Goal: Information Seeking & Learning: Learn about a topic

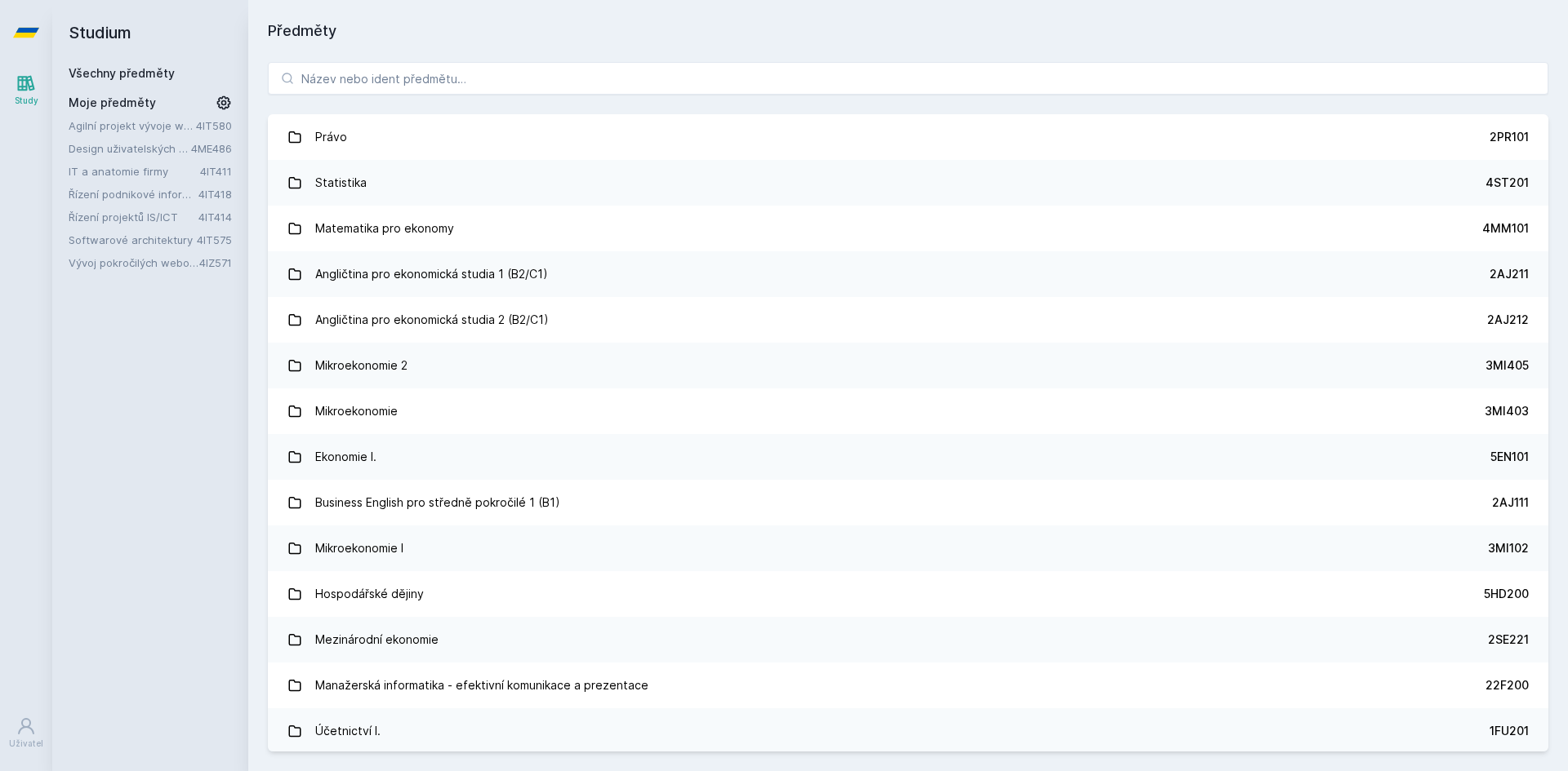
click at [147, 259] on link "Vývoj pokročilých webových aplikací v PHP" at bounding box center [134, 263] width 130 height 17
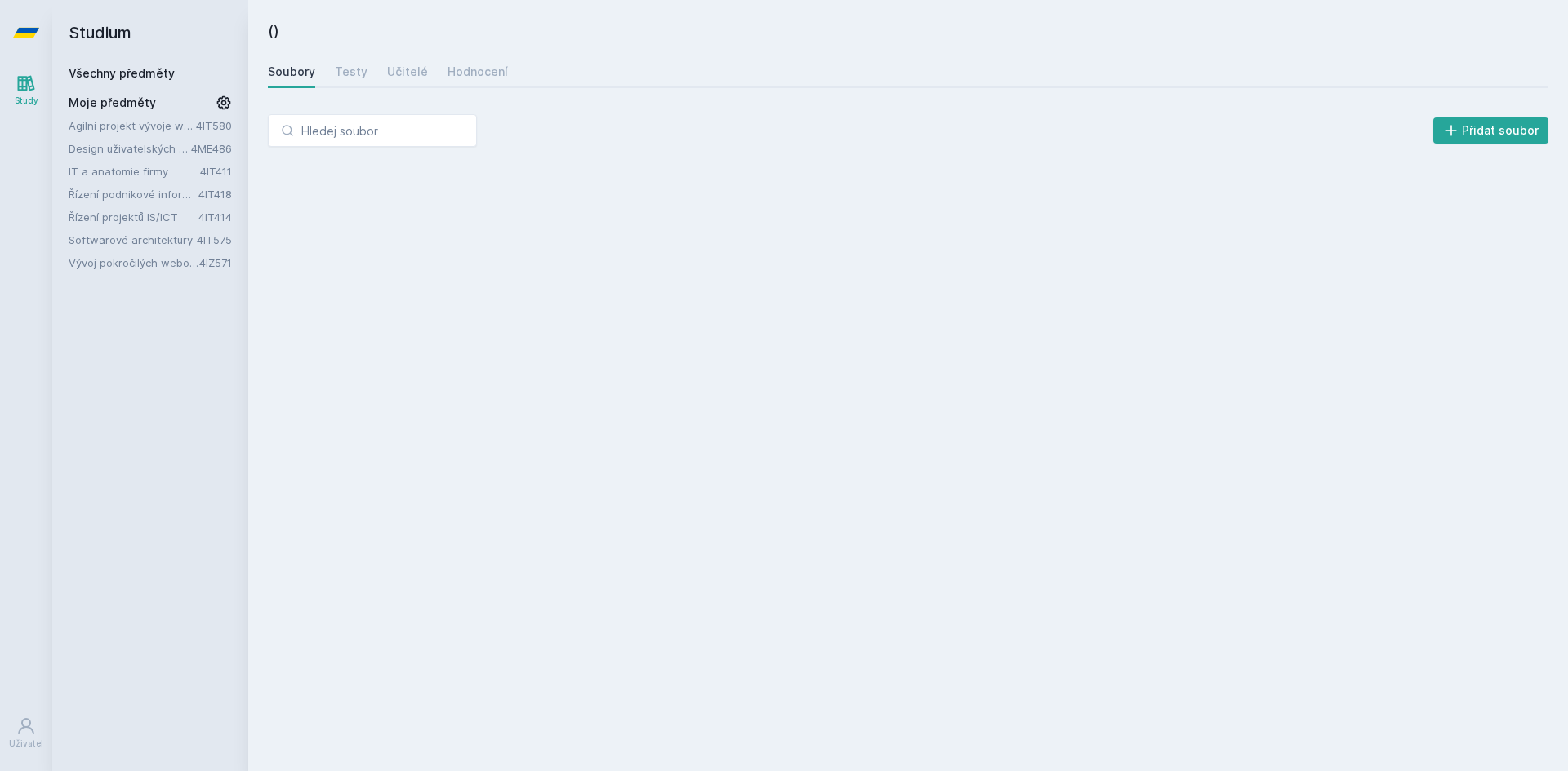
click at [143, 236] on link "Softwarové architektury" at bounding box center [132, 240] width 128 height 17
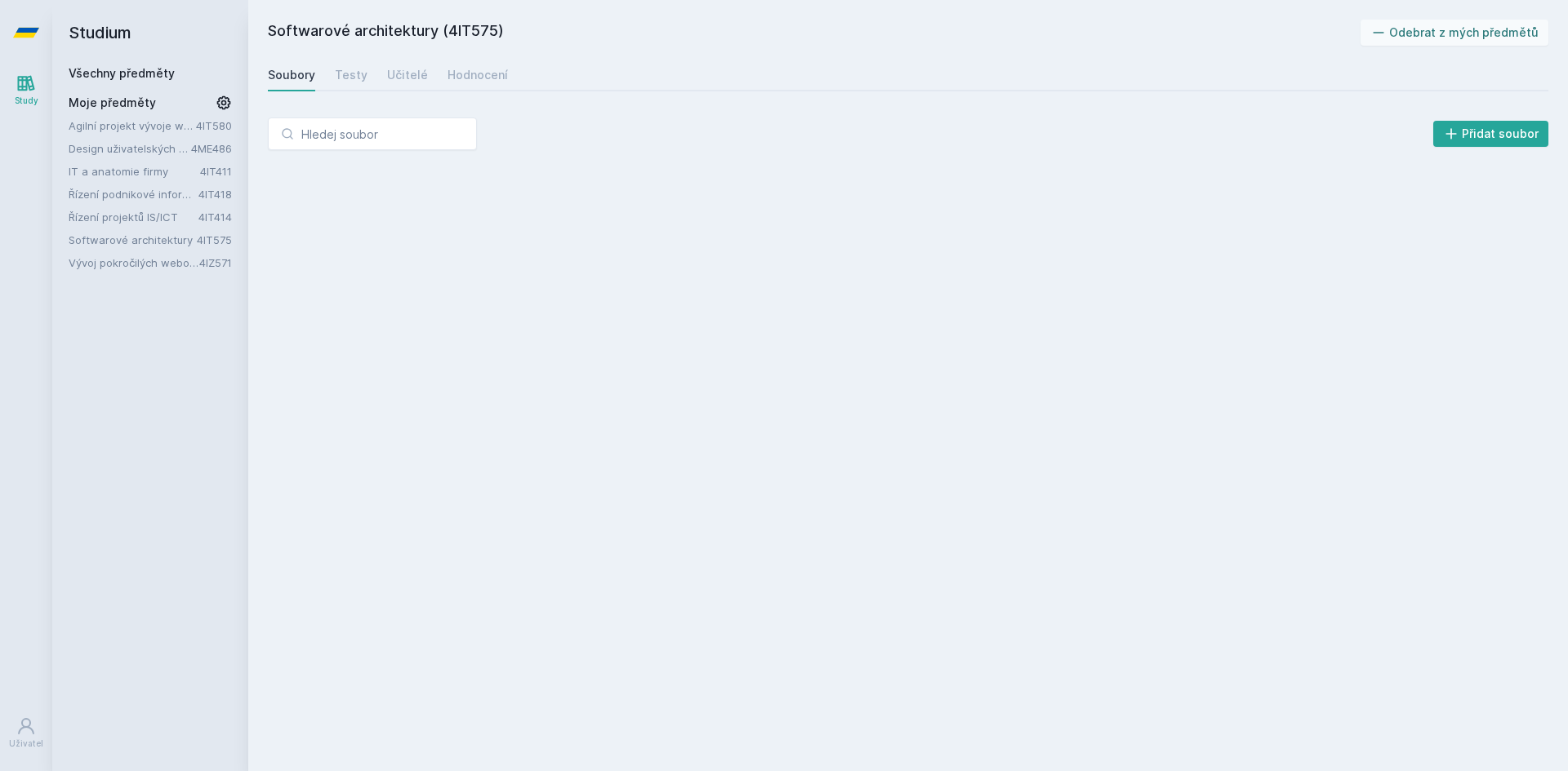
click at [123, 219] on link "Řízení projektů IS/ICT" at bounding box center [133, 216] width 130 height 17
click at [127, 192] on link "Řízení podnikové informatiky" at bounding box center [133, 194] width 130 height 17
click at [121, 174] on link "IT a anatomie firmy" at bounding box center [134, 171] width 131 height 17
click at [129, 148] on link "Design uživatelských rozhraní" at bounding box center [130, 149] width 123 height 17
click at [121, 130] on link "Agilní projekt vývoje webové aplikace" at bounding box center [132, 125] width 127 height 17
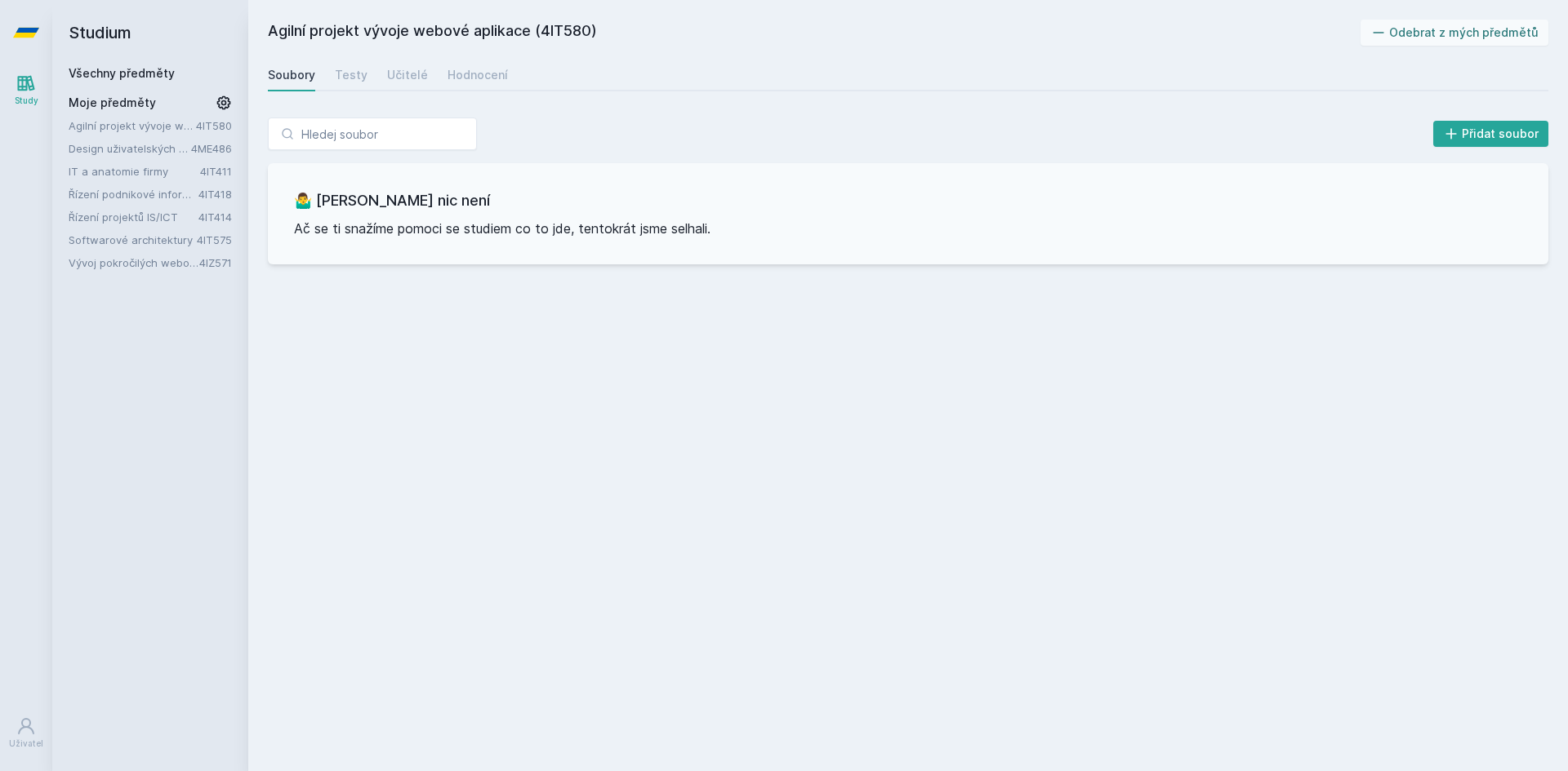
click at [131, 78] on link "Všechny předměty" at bounding box center [122, 73] width 106 height 14
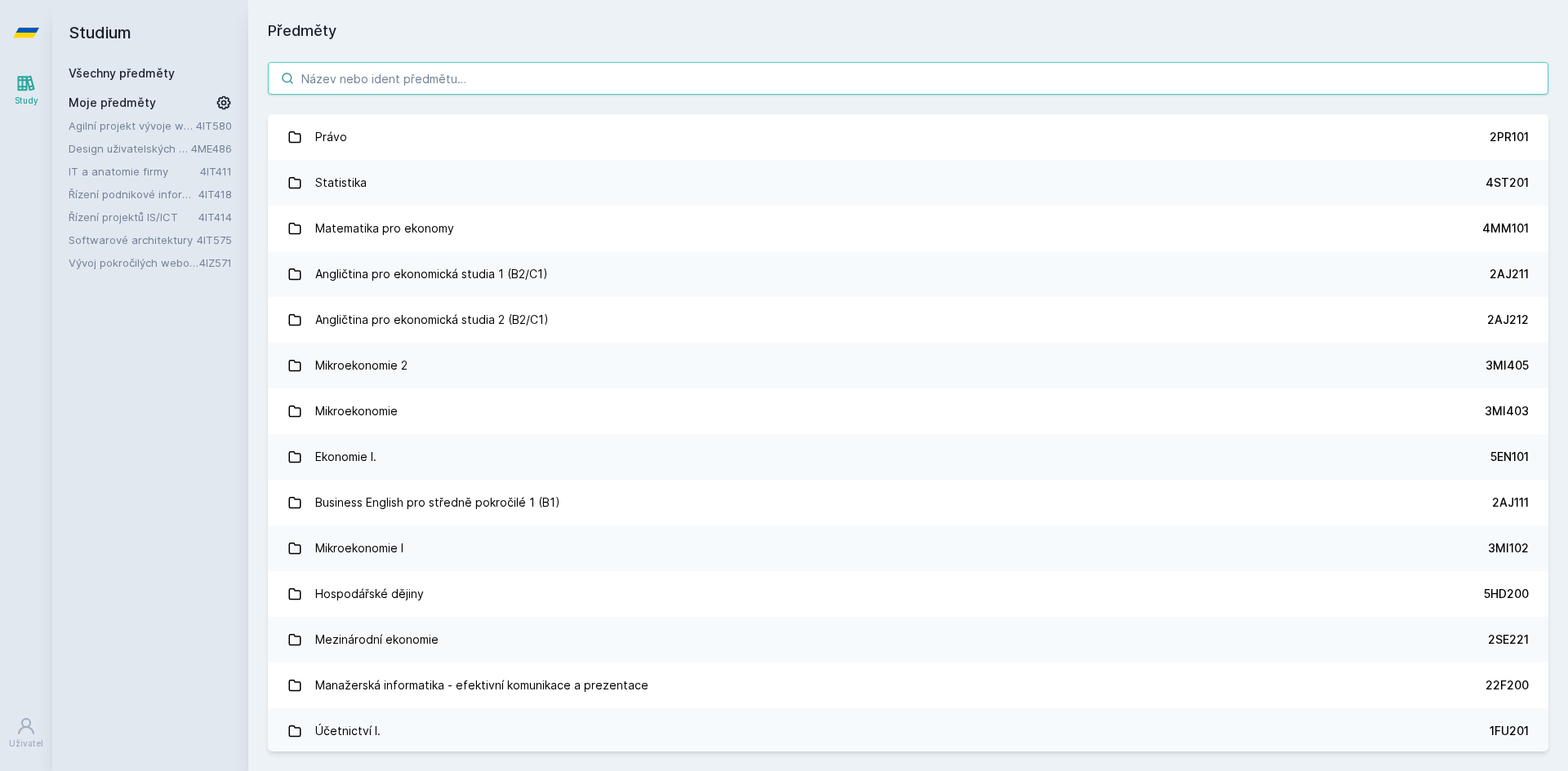
click at [419, 83] on input "search" at bounding box center [908, 78] width 1280 height 33
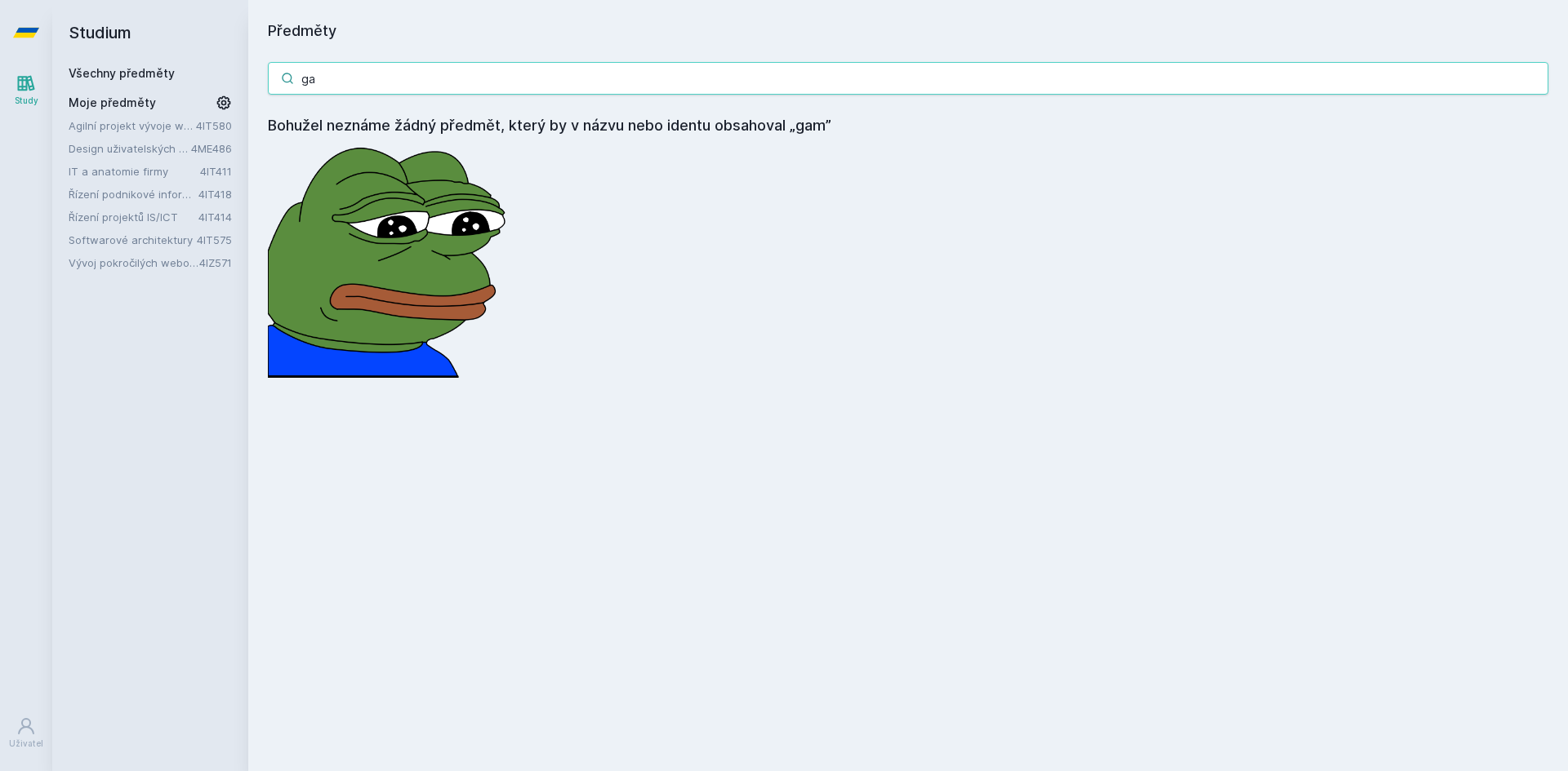
type input "g"
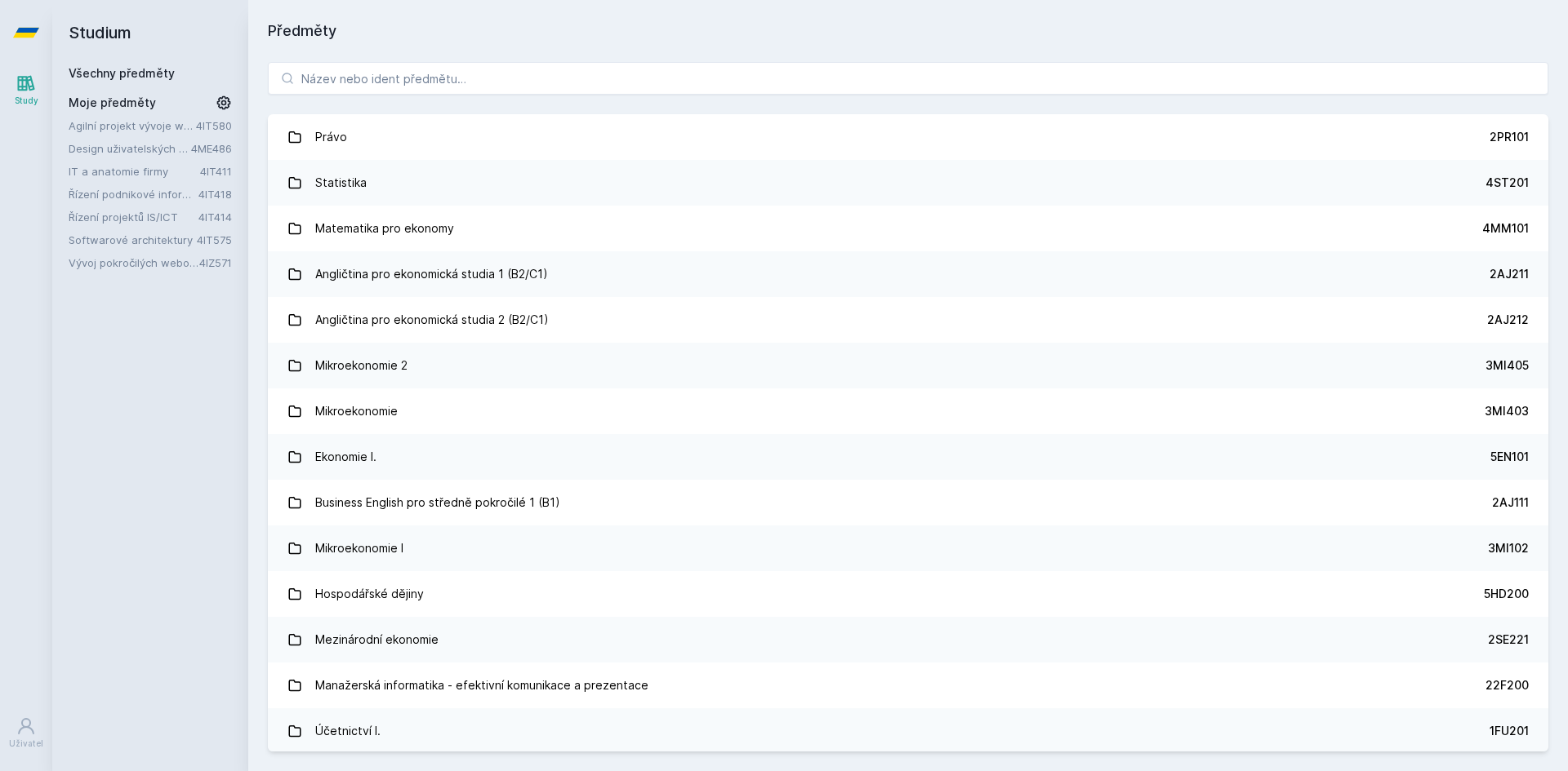
click at [134, 128] on link "Agilní projekt vývoje webové aplikace" at bounding box center [132, 125] width 127 height 17
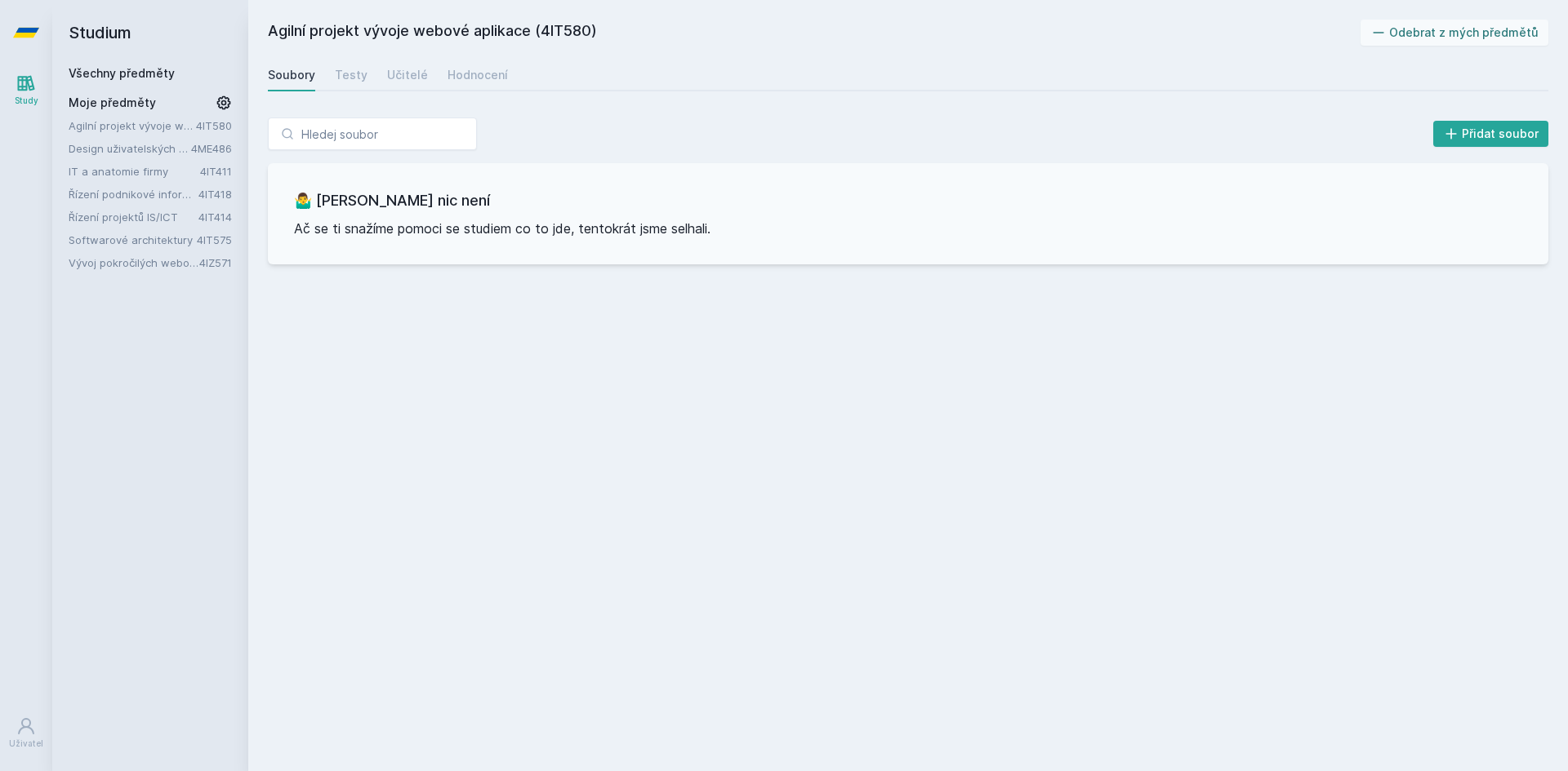
click at [152, 156] on link "Design uživatelských rozhraní" at bounding box center [130, 149] width 123 height 17
click at [129, 169] on link "IT a anatomie firmy" at bounding box center [134, 171] width 131 height 17
click at [344, 87] on link "Testy" at bounding box center [351, 76] width 33 height 33
click at [412, 78] on div "Učitelé" at bounding box center [407, 75] width 41 height 17
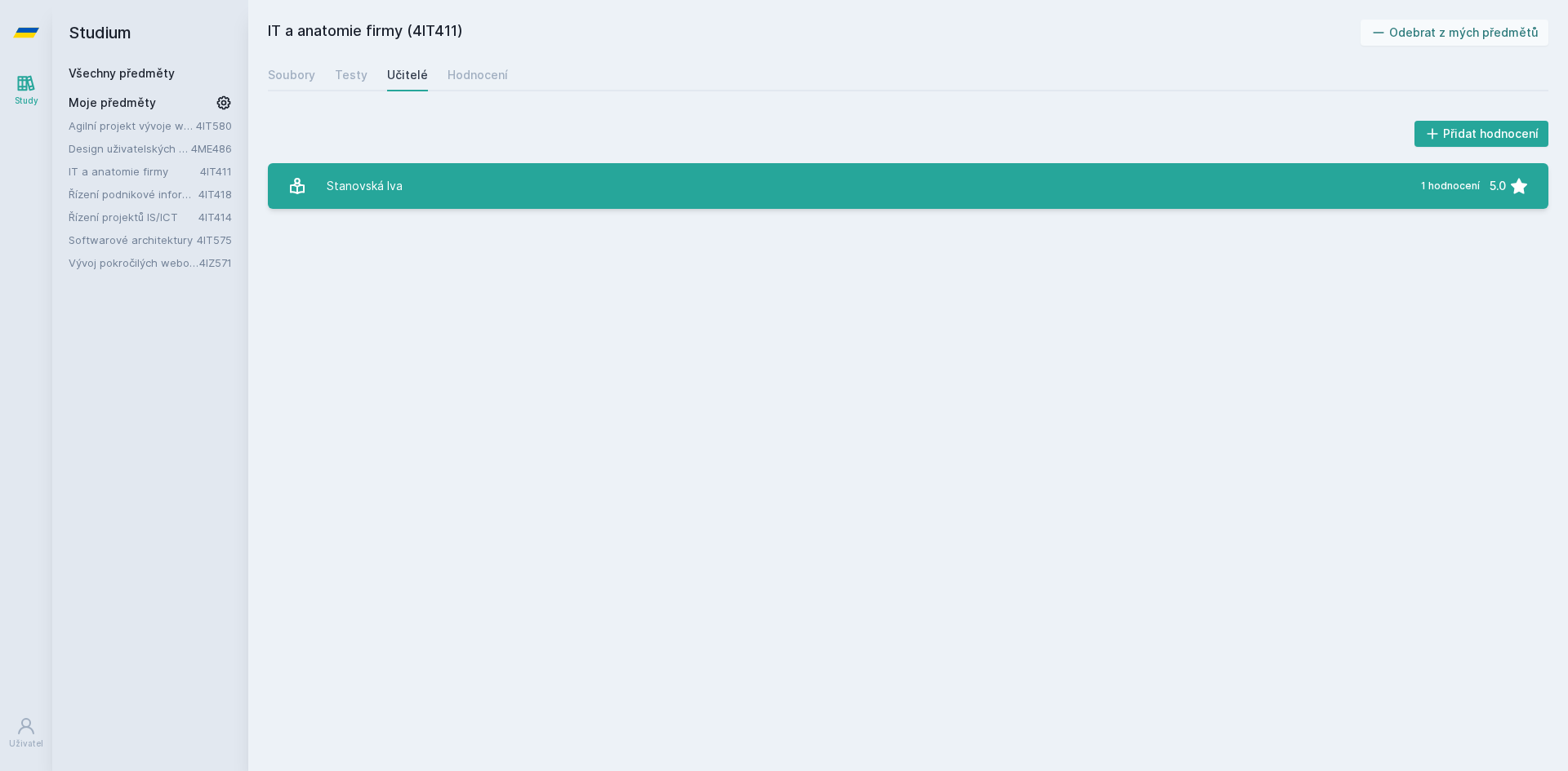
click at [516, 189] on link "Stanovská Iva 1 hodnocení 5.0" at bounding box center [908, 186] width 1280 height 46
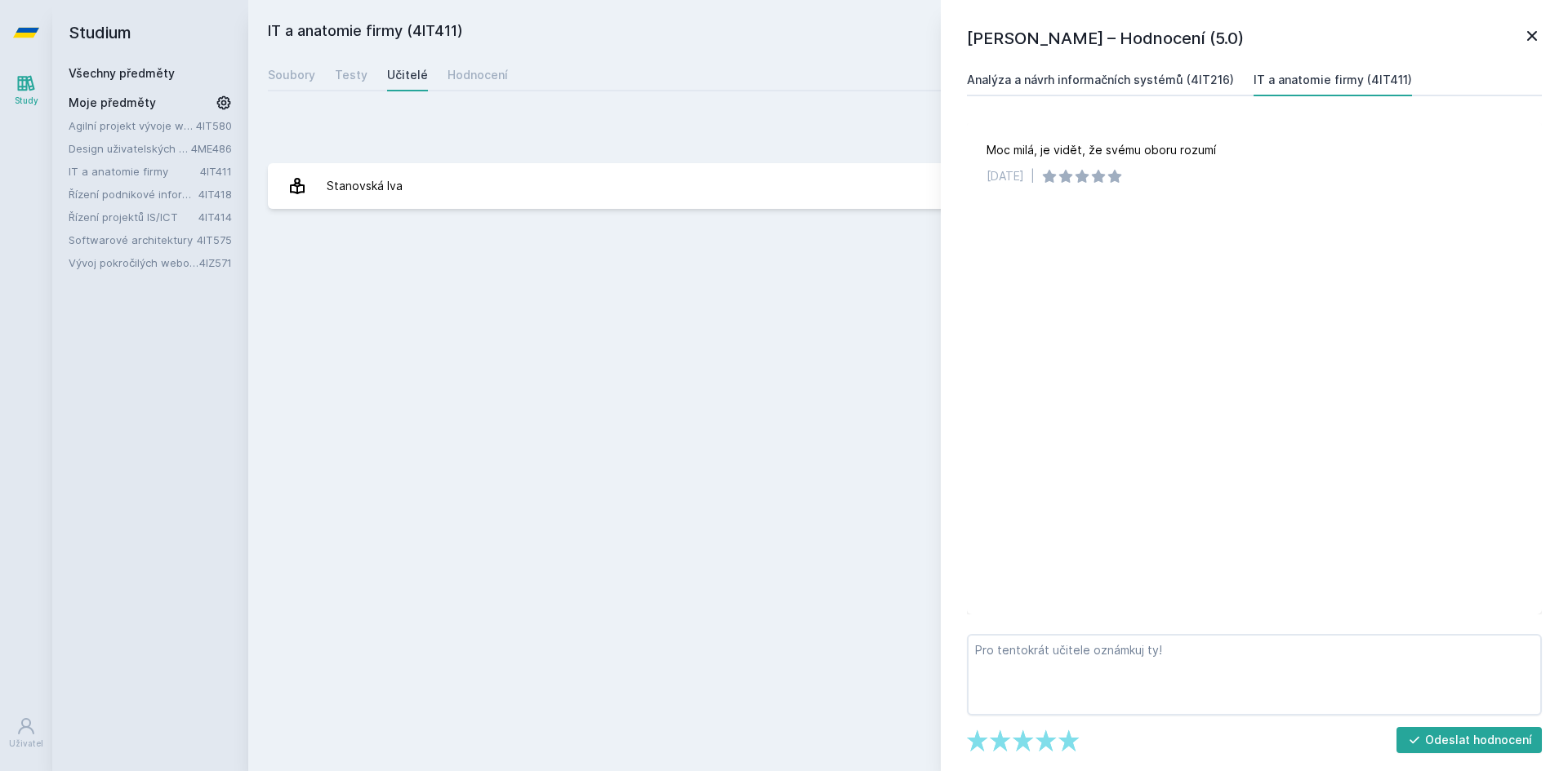
click at [1159, 71] on link "Analýza a návrh informačních systémů (4IT216)" at bounding box center [1100, 80] width 267 height 33
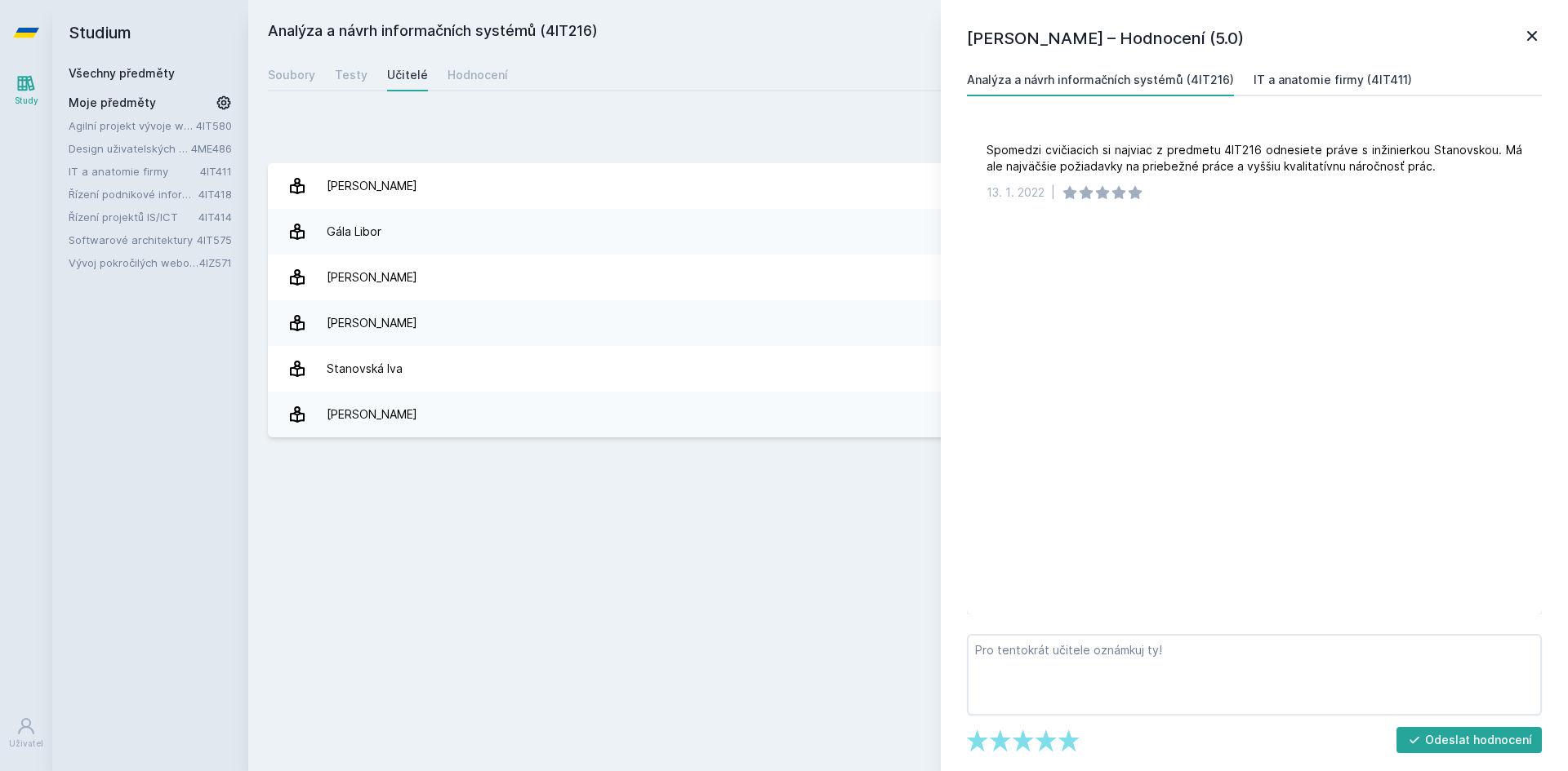
click at [1364, 78] on div "IT a anatomie firmy (4IT411)" at bounding box center [1332, 80] width 158 height 17
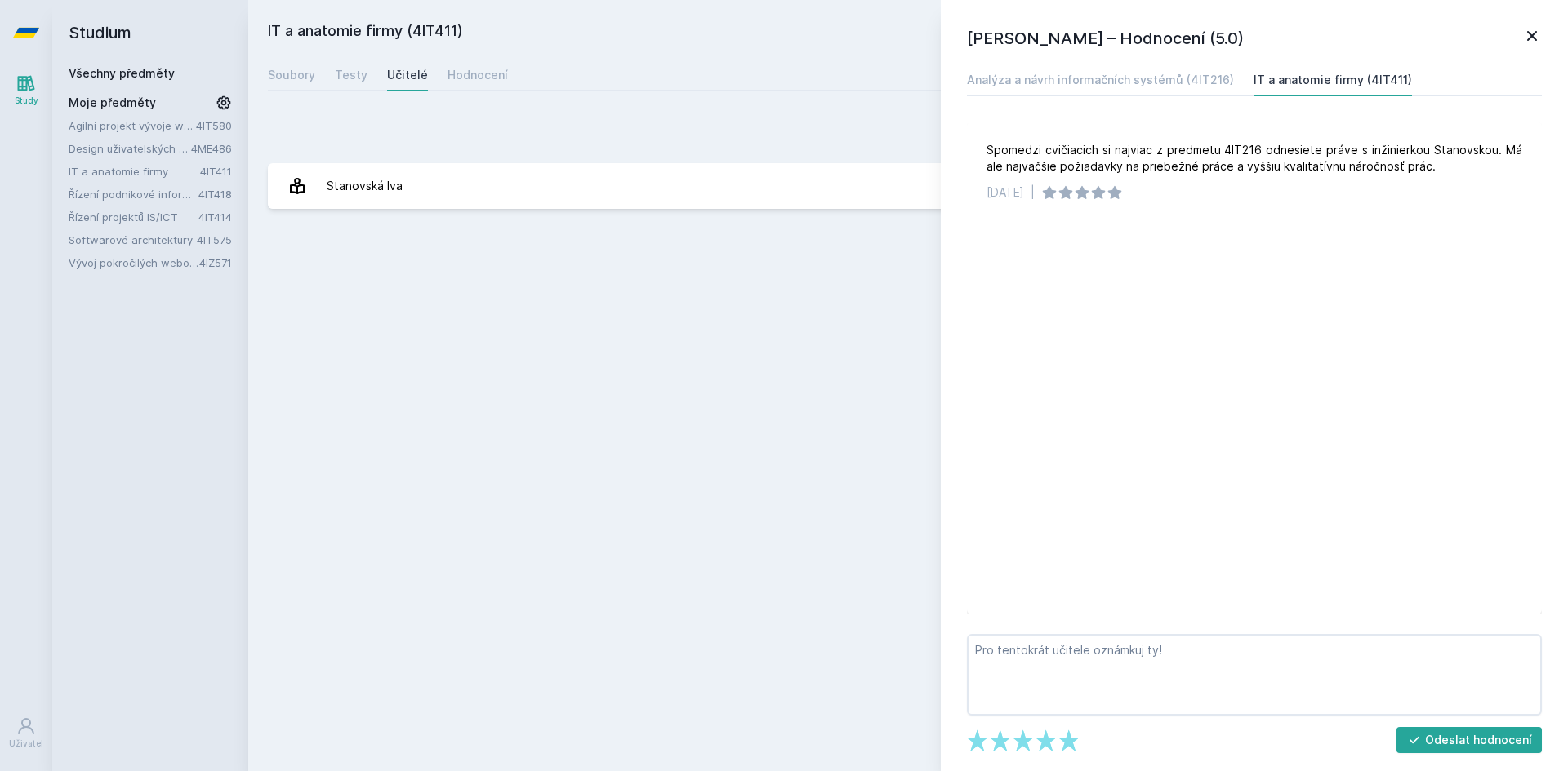
click at [1532, 37] on icon at bounding box center [1531, 36] width 10 height 10
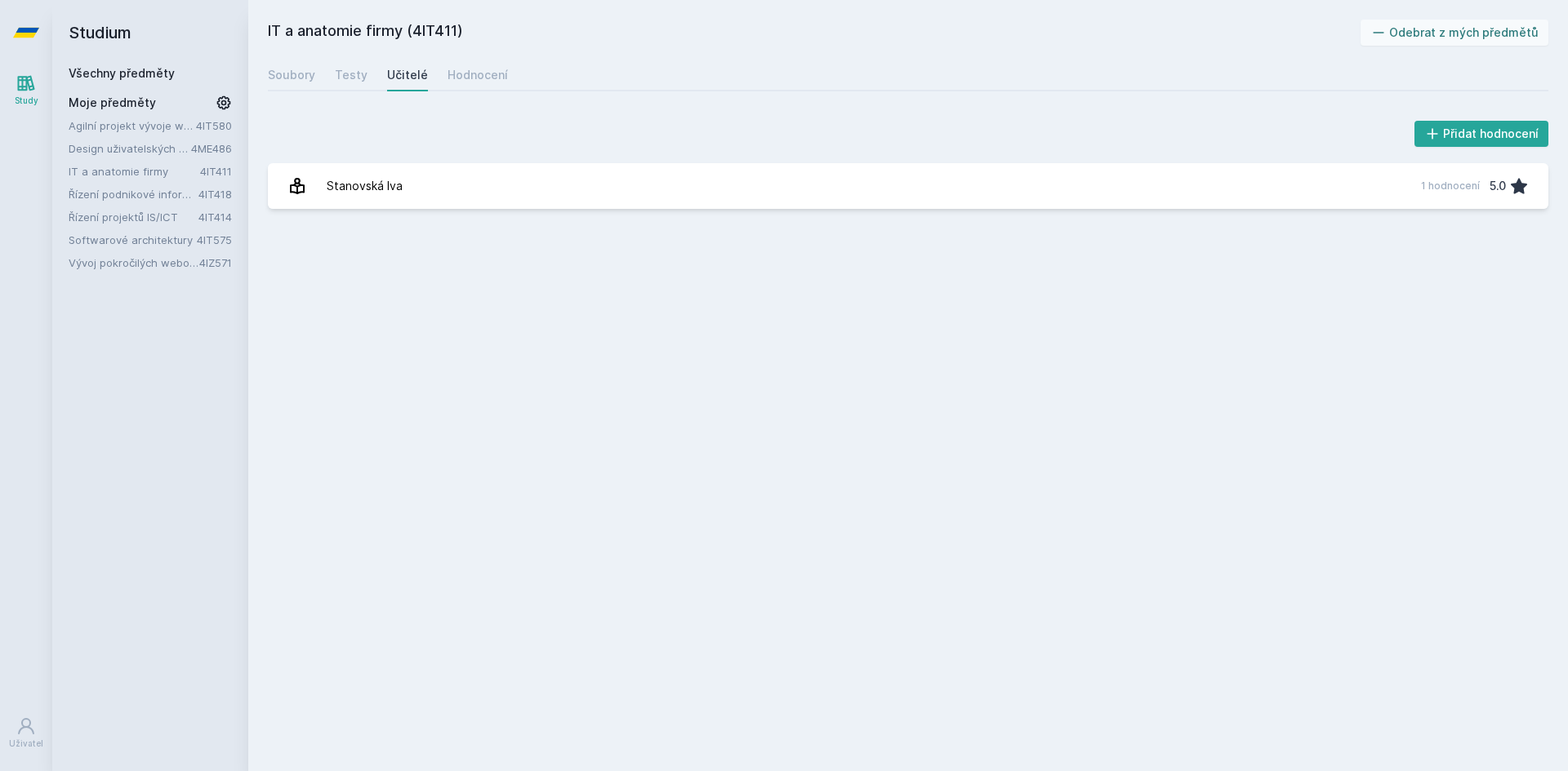
click at [143, 74] on link "Všechny předměty" at bounding box center [122, 73] width 106 height 14
